Goal: Transaction & Acquisition: Book appointment/travel/reservation

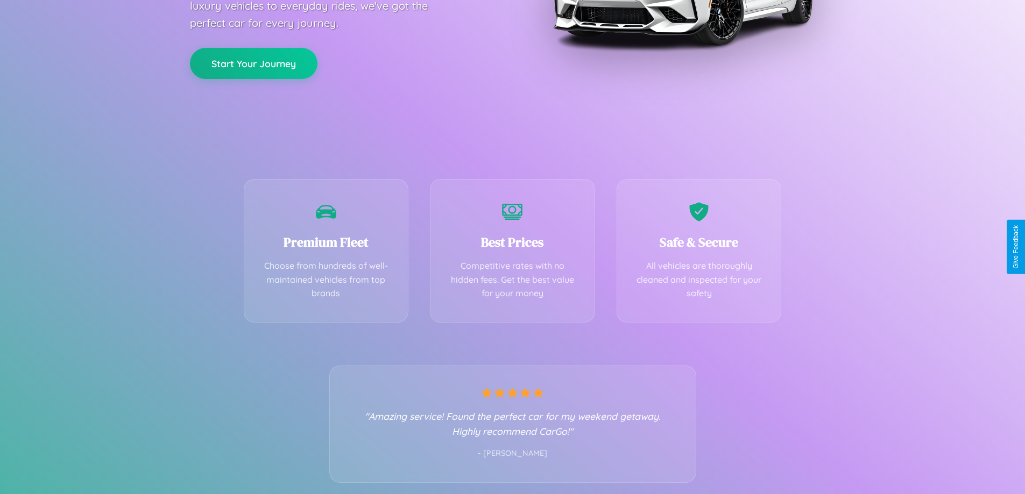
scroll to position [212, 0]
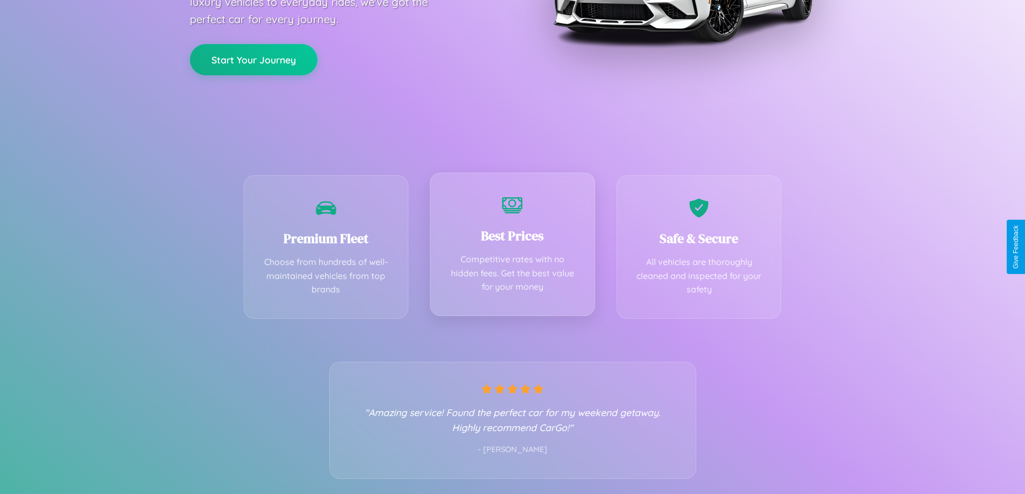
click at [512, 247] on div "Best Prices Competitive rates with no hidden fees. Get the best value for your …" at bounding box center [512, 245] width 165 height 144
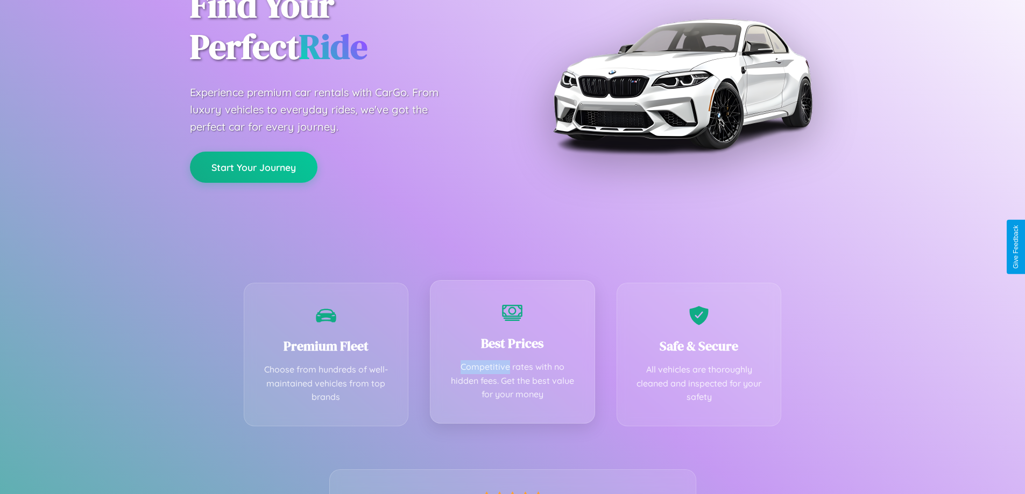
scroll to position [0, 0]
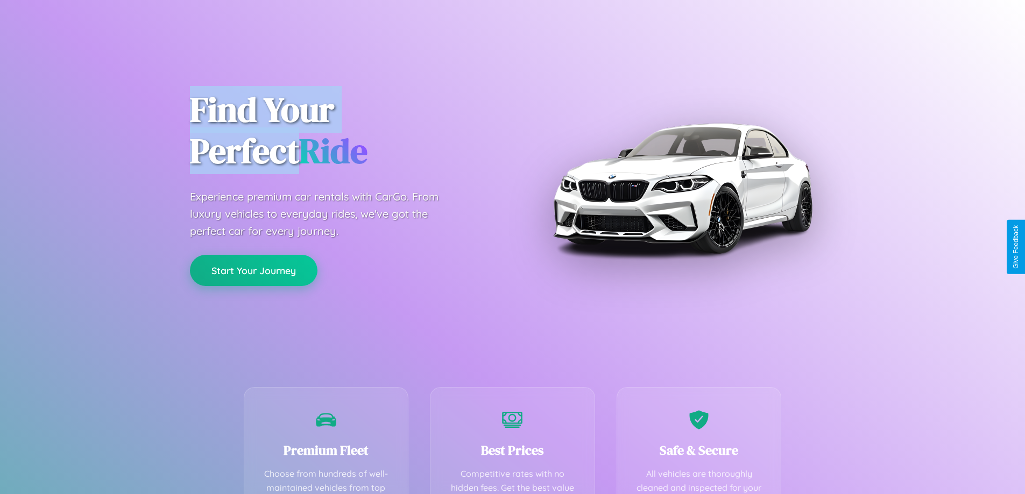
click at [253, 271] on button "Start Your Journey" at bounding box center [254, 270] width 128 height 31
click at [253, 270] on button "Start Your Journey" at bounding box center [254, 270] width 128 height 31
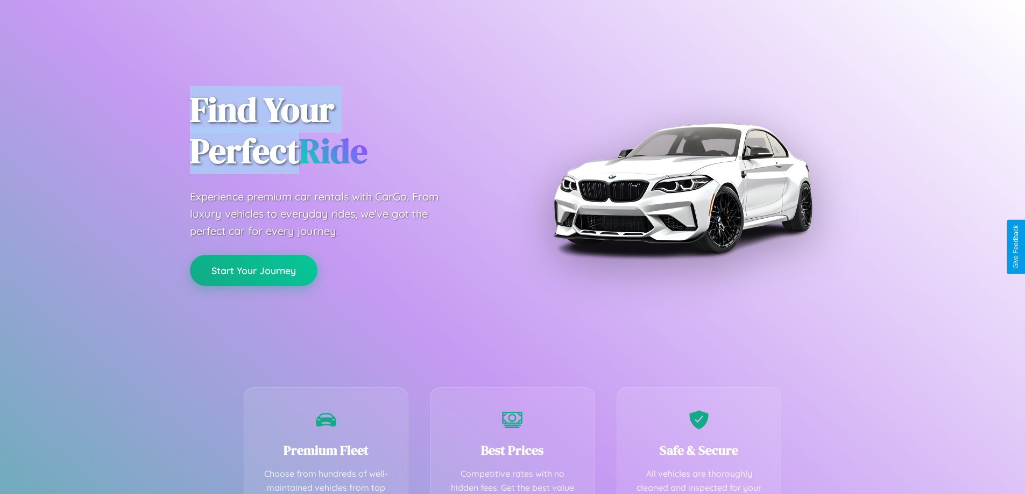
click at [253, 270] on button "Start Your Journey" at bounding box center [254, 270] width 128 height 31
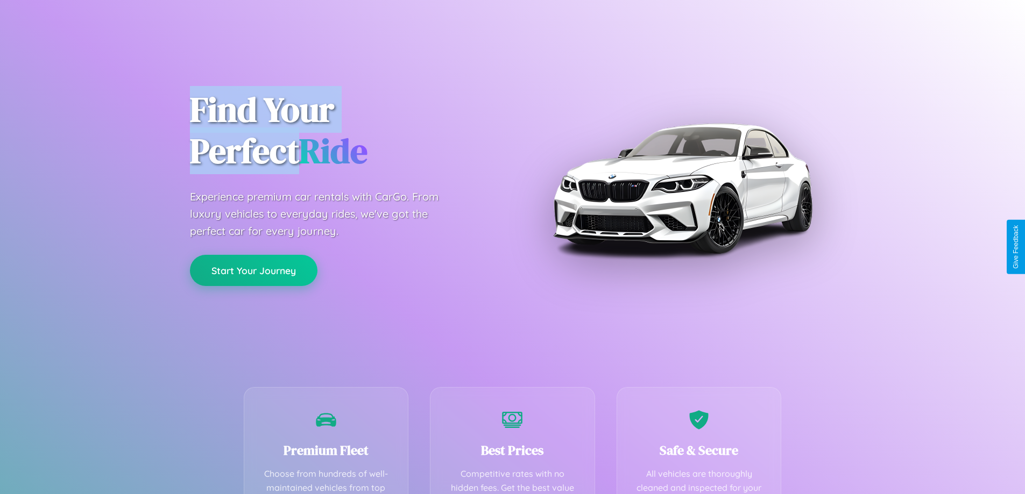
click at [253, 270] on button "Start Your Journey" at bounding box center [254, 270] width 128 height 31
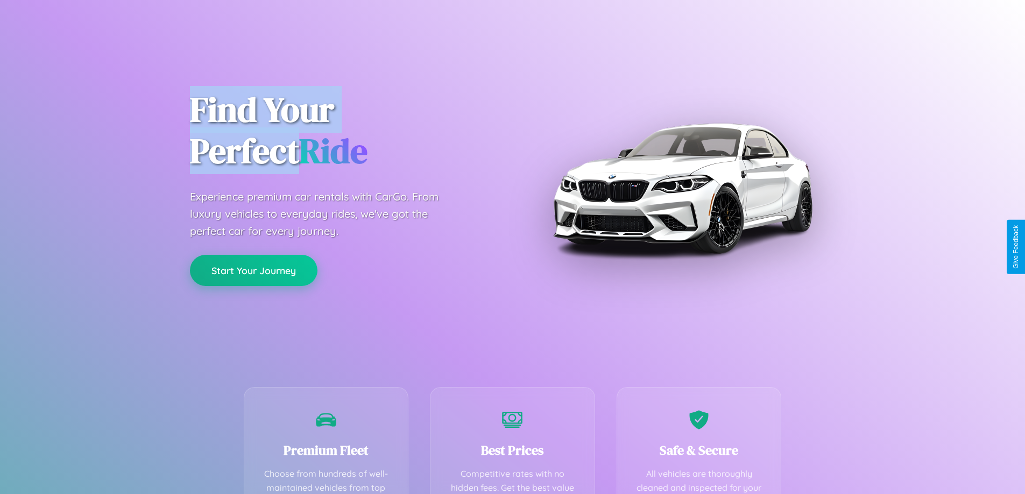
click at [253, 270] on button "Start Your Journey" at bounding box center [254, 270] width 128 height 31
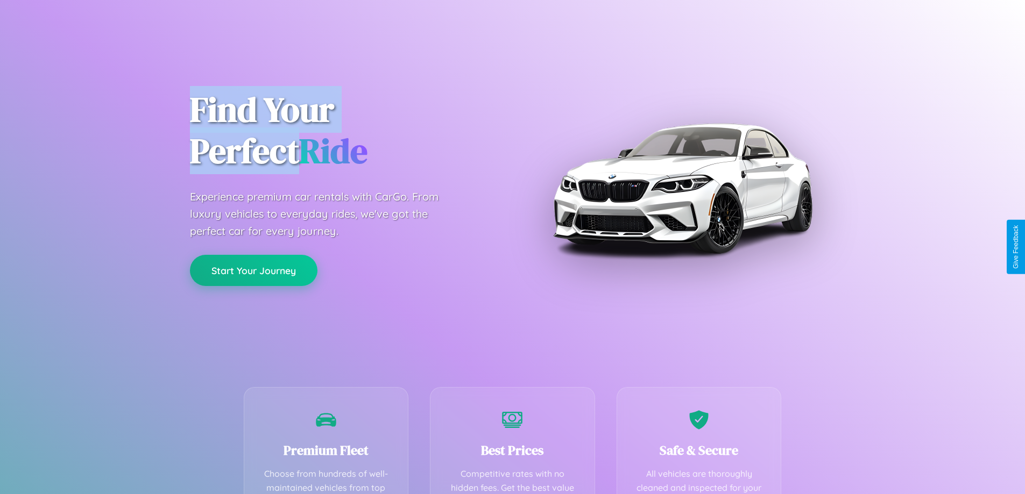
click at [253, 270] on button "Start Your Journey" at bounding box center [254, 270] width 128 height 31
